Goal: Answer question/provide support

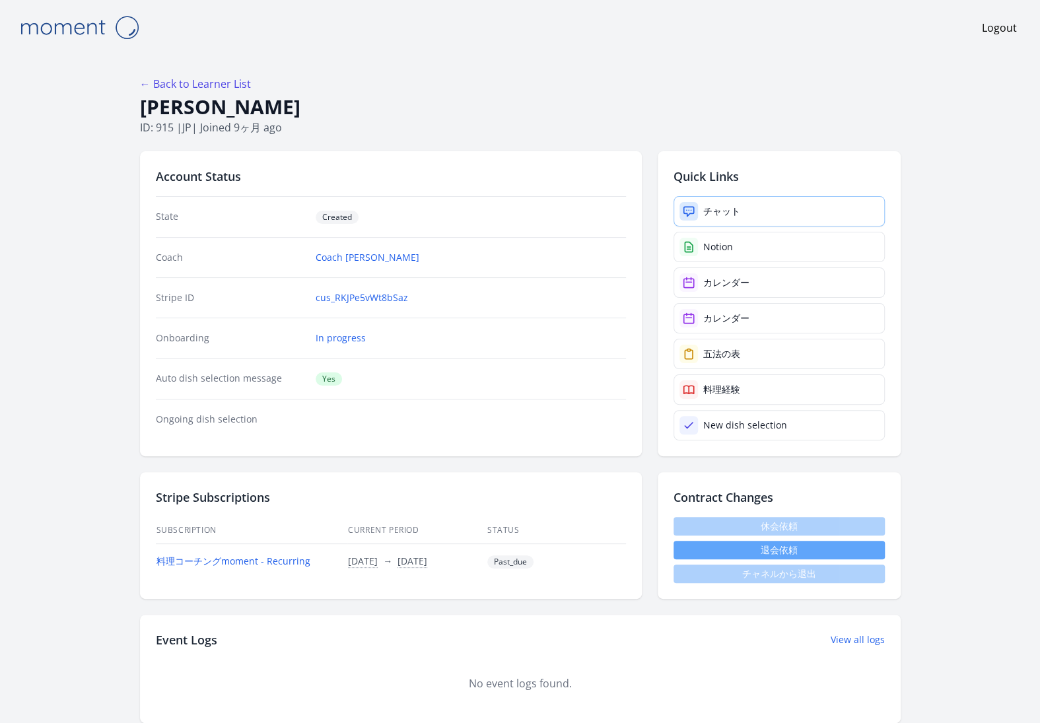
click at [742, 206] on link "チャット" at bounding box center [779, 211] width 211 height 30
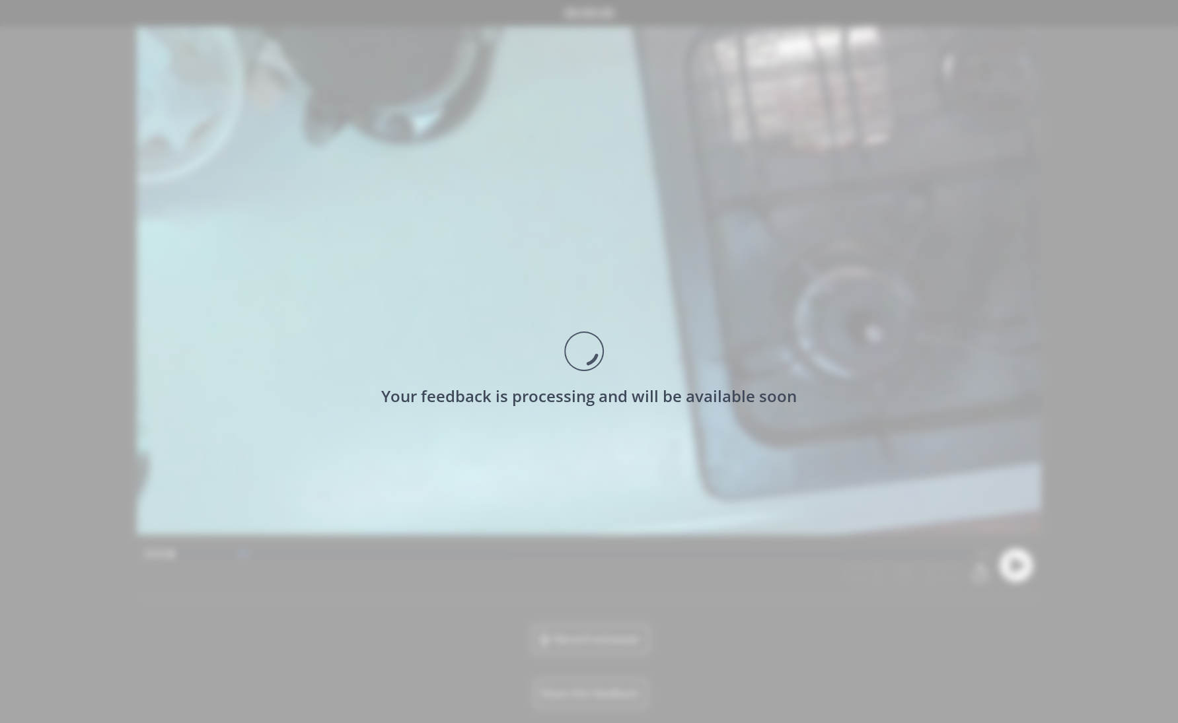
scroll to position [4, 0]
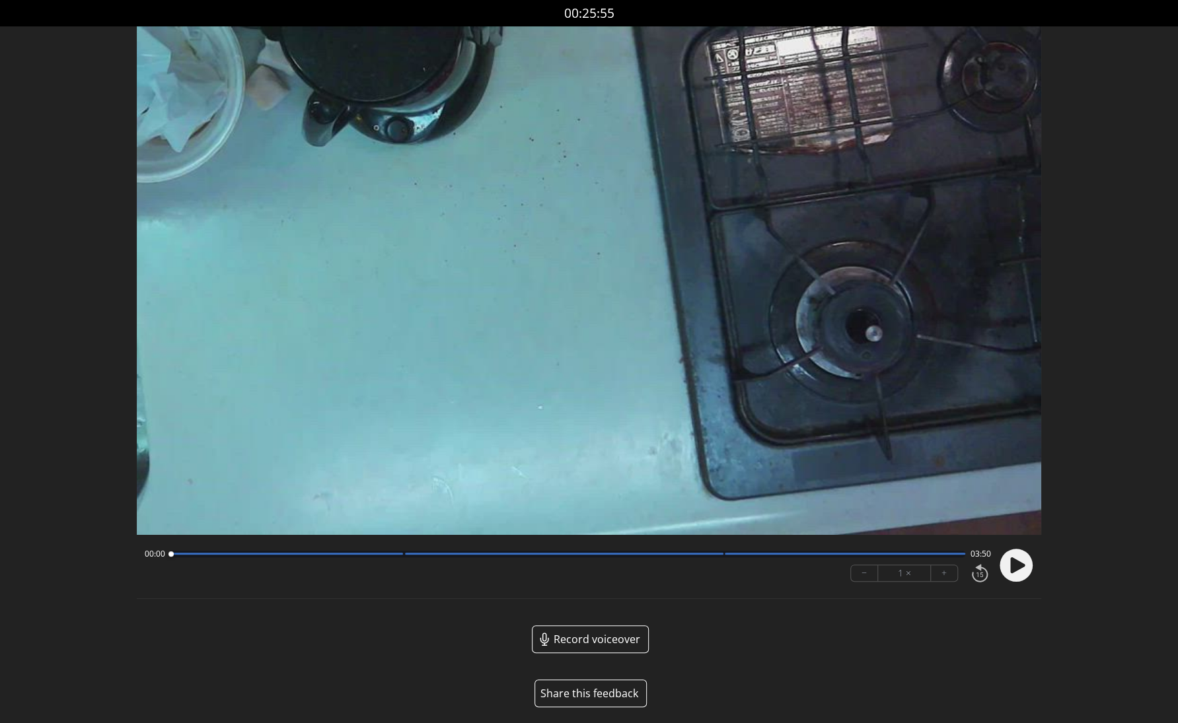
click at [1015, 571] on icon at bounding box center [1017, 565] width 15 height 16
click at [1015, 571] on circle at bounding box center [1015, 565] width 33 height 33
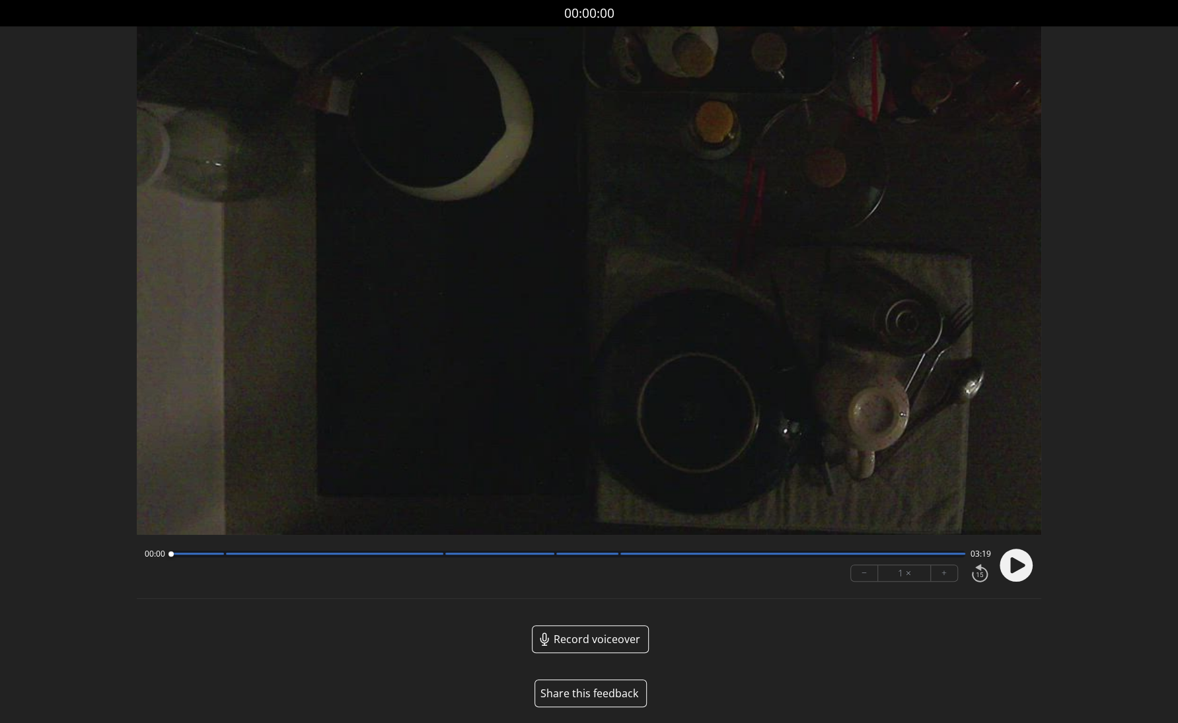
click at [589, 696] on button "Share this feedback" at bounding box center [590, 694] width 112 height 28
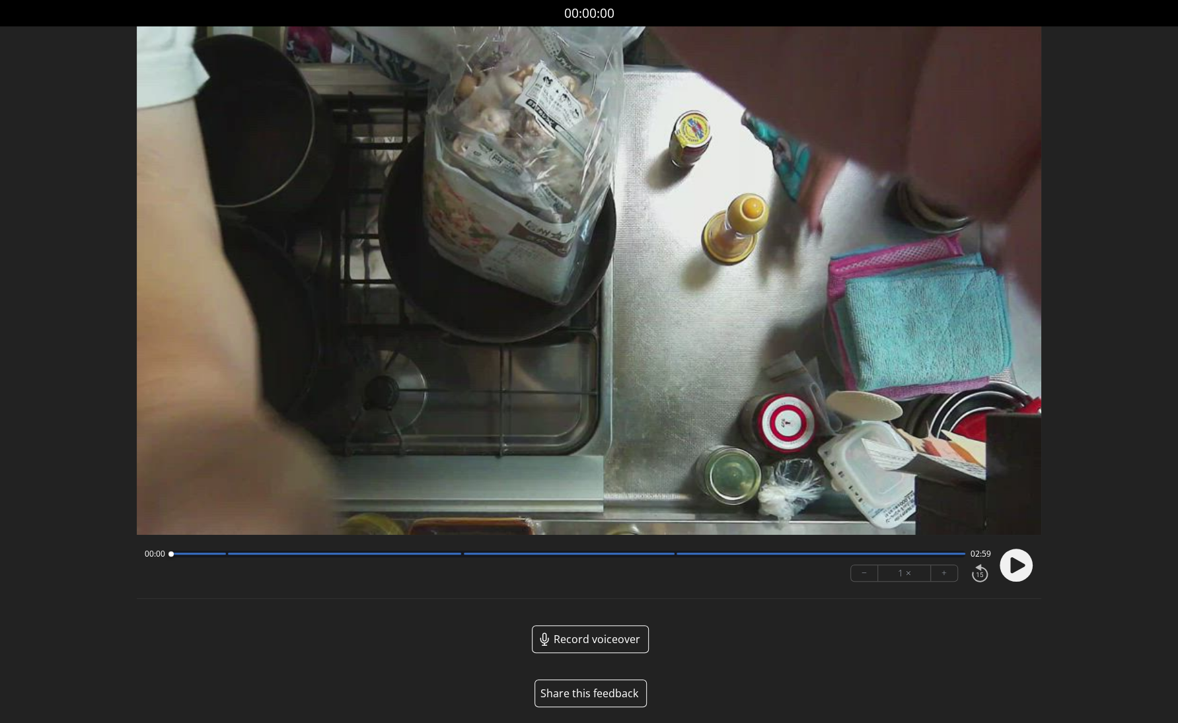
click at [590, 689] on button "Share this feedback" at bounding box center [590, 694] width 112 height 28
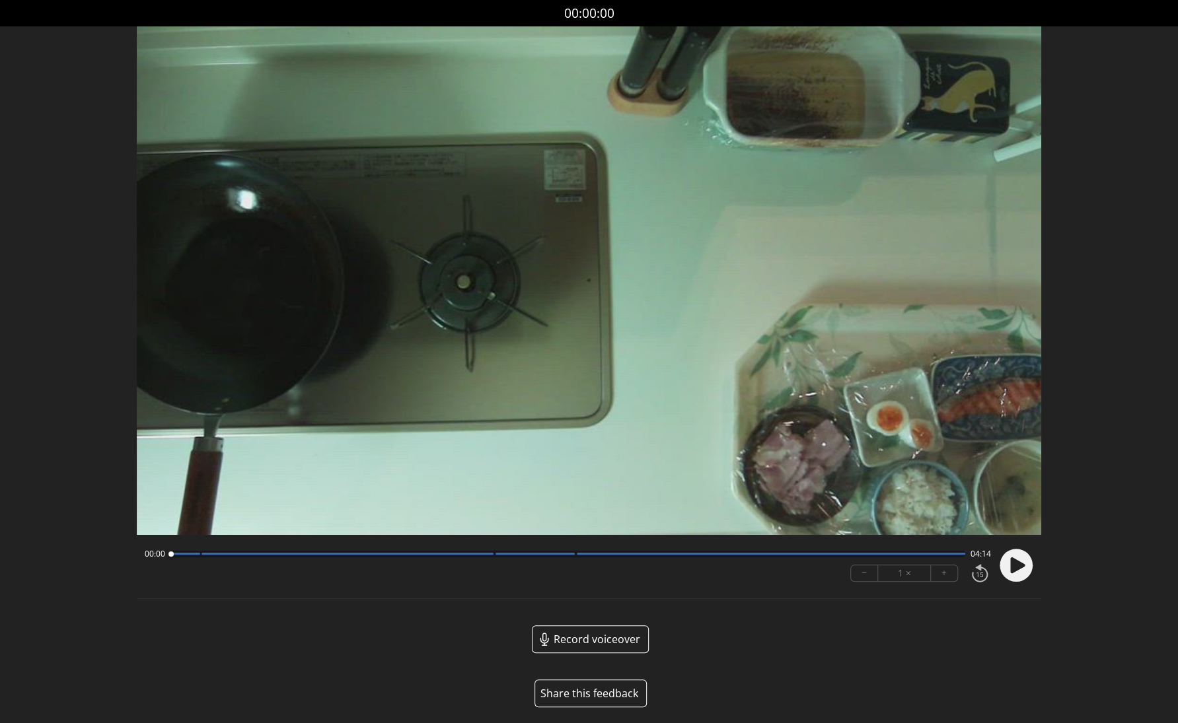
click at [604, 691] on button "Share this feedback" at bounding box center [590, 694] width 112 height 28
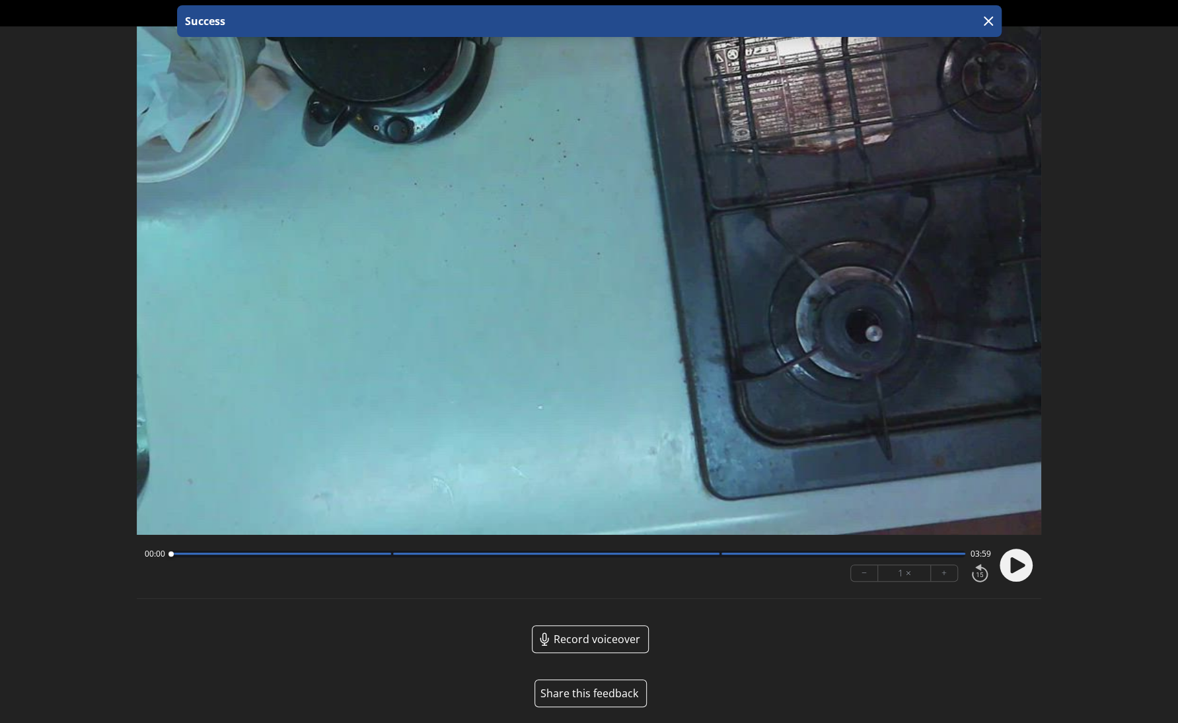
click at [599, 694] on button "Share this feedback" at bounding box center [590, 694] width 112 height 28
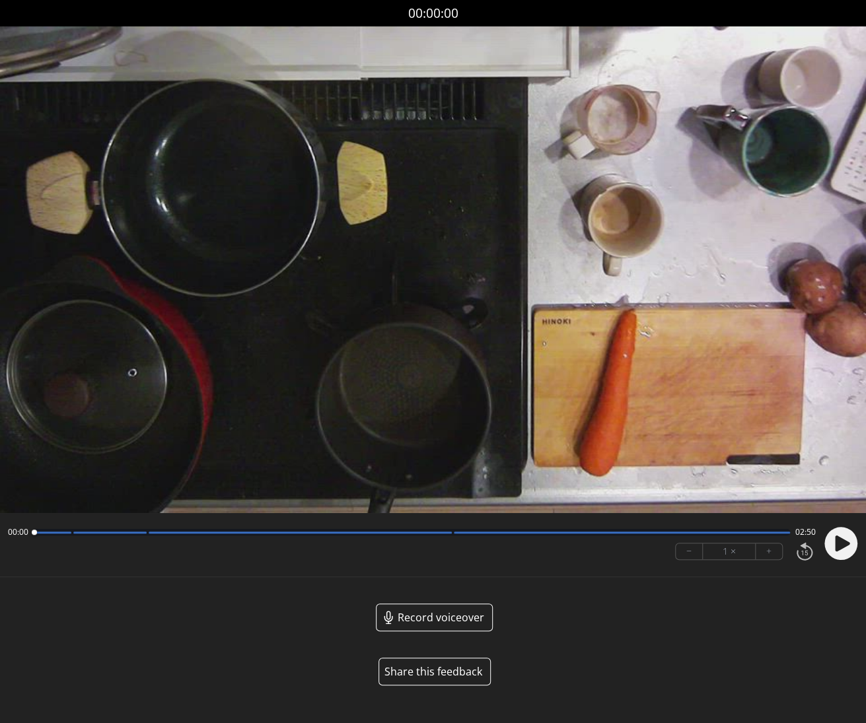
click at [439, 667] on button "Share this feedback" at bounding box center [434, 672] width 112 height 28
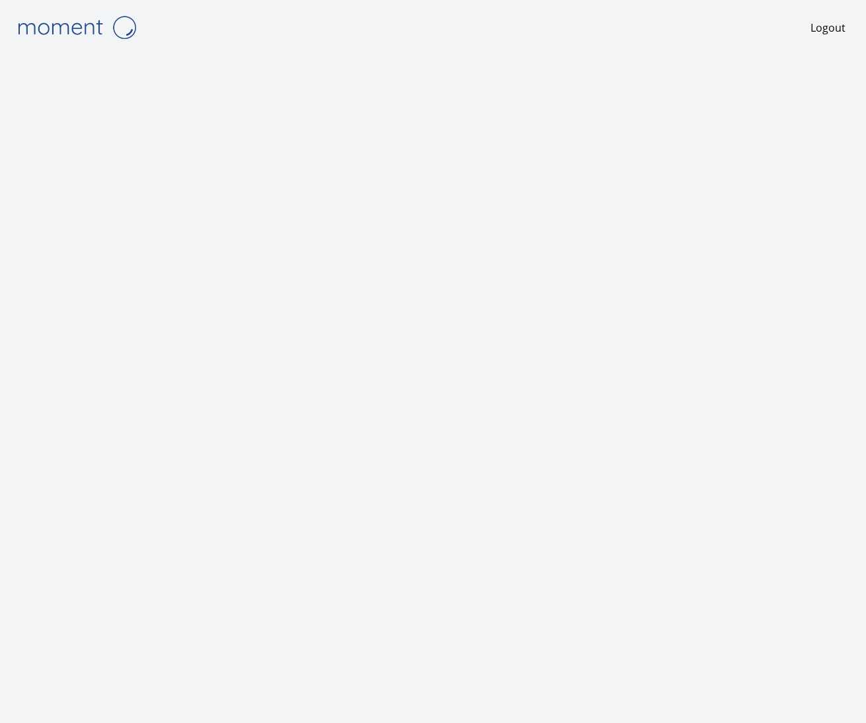
click at [88, 31] on img at bounding box center [77, 28] width 132 height 34
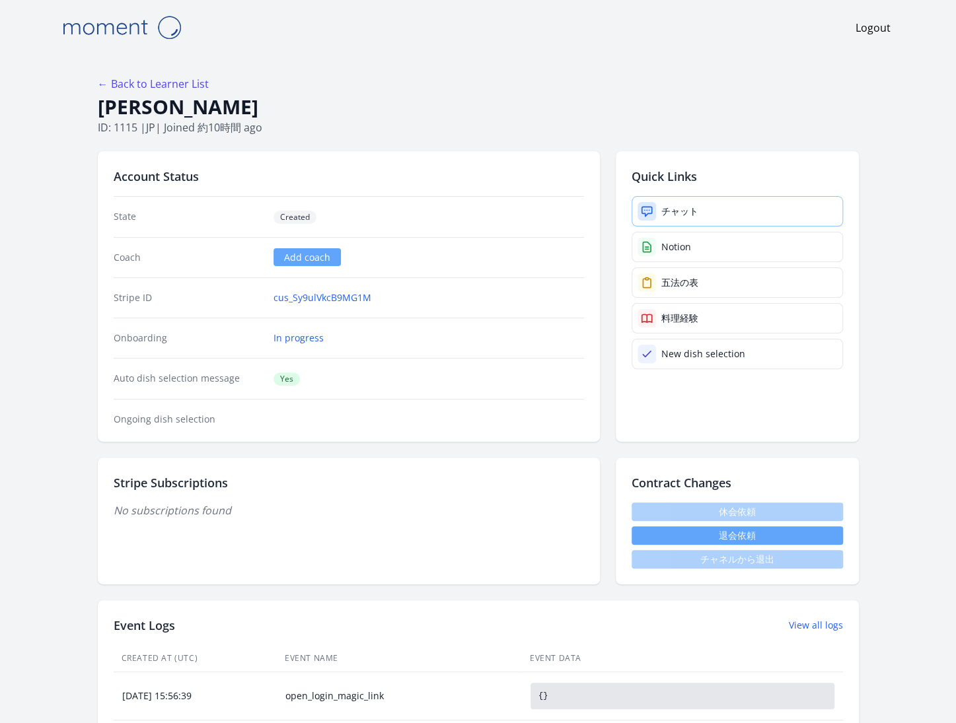
click at [675, 214] on div "チャット" at bounding box center [679, 211] width 37 height 13
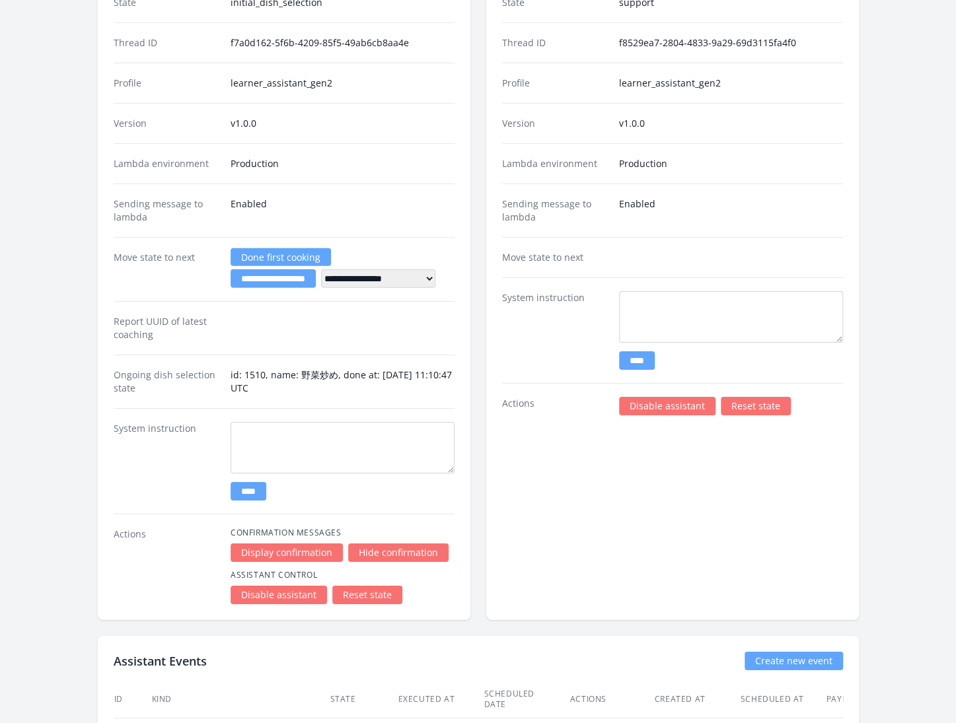
scroll to position [2211, 0]
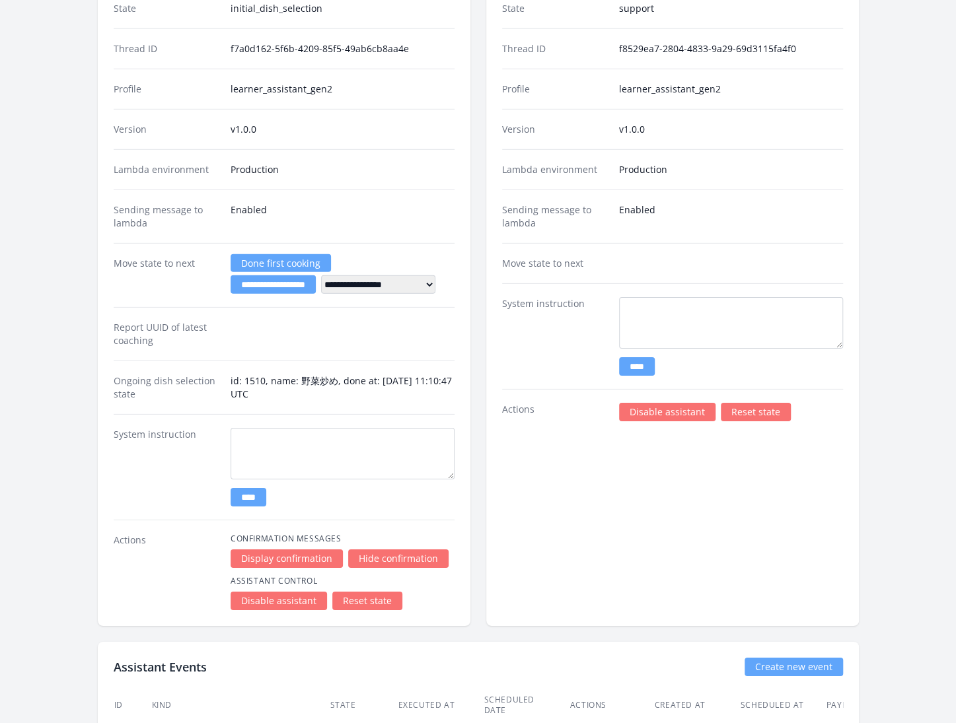
click at [748, 403] on link "Reset state" at bounding box center [756, 412] width 70 height 18
click at [745, 403] on link "Reset state" at bounding box center [756, 412] width 70 height 18
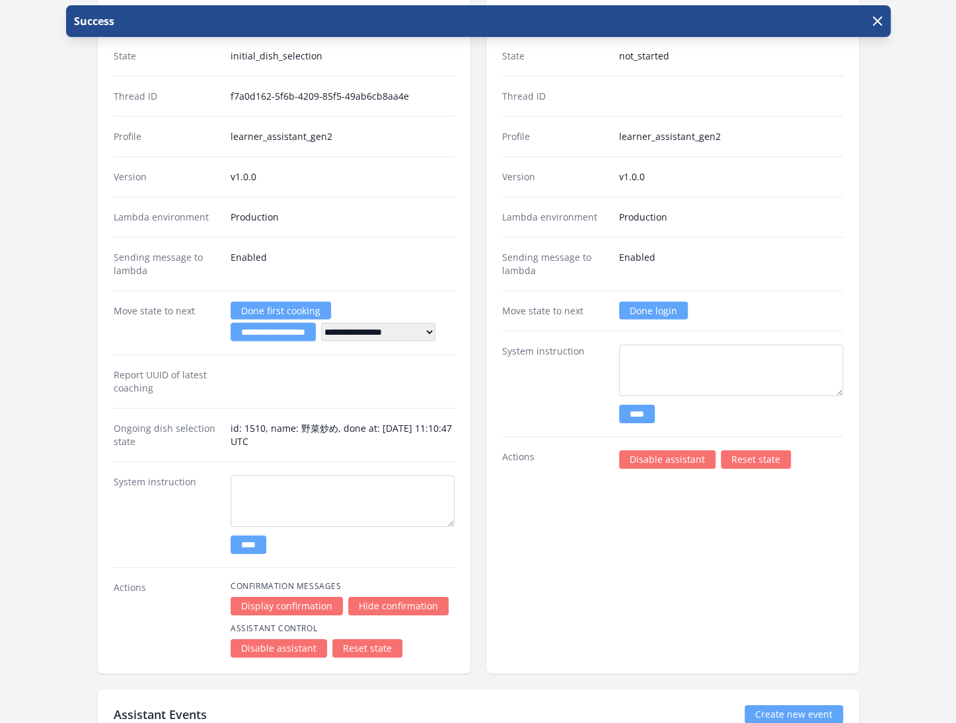
scroll to position [2216, 0]
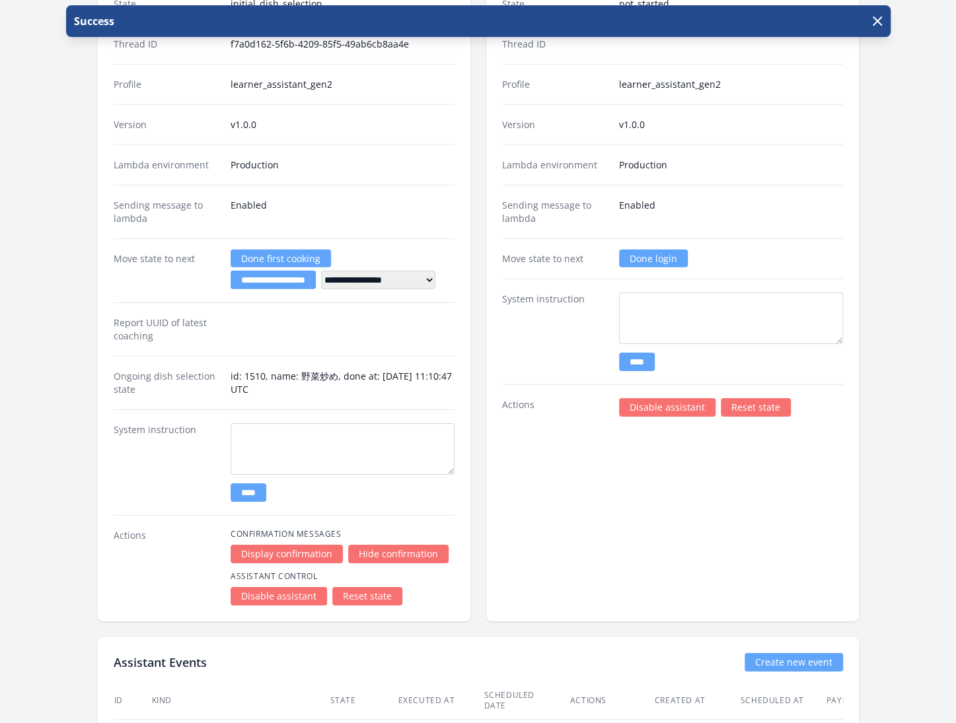
click at [358, 587] on link "Reset state" at bounding box center [367, 596] width 70 height 18
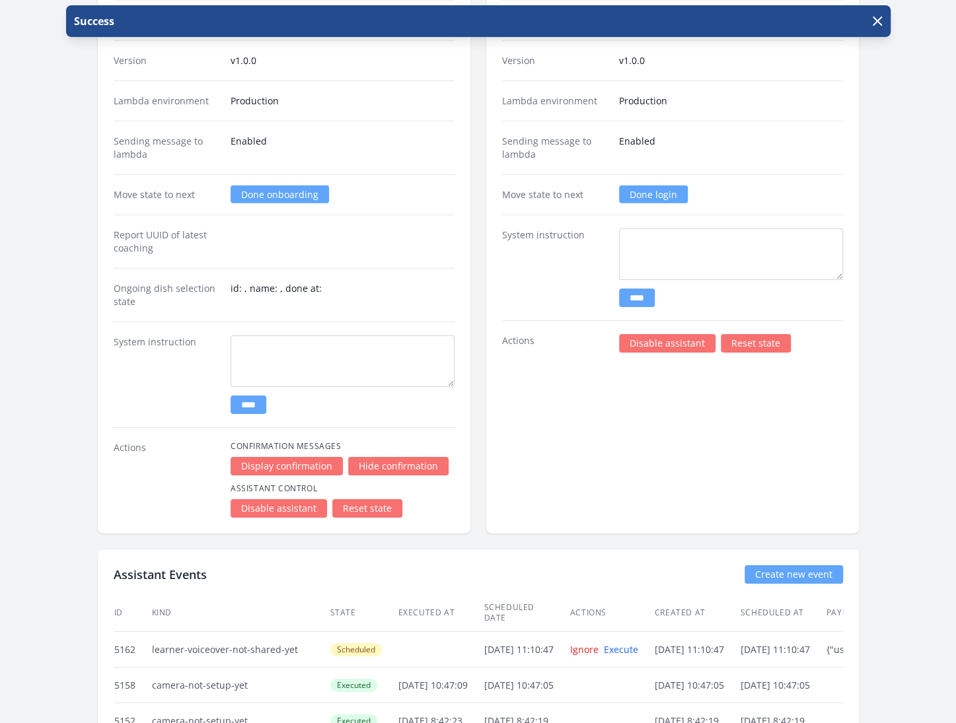
scroll to position [2233, 0]
click at [658, 186] on link "Done login" at bounding box center [653, 195] width 69 height 18
